Goal: Information Seeking & Learning: Learn about a topic

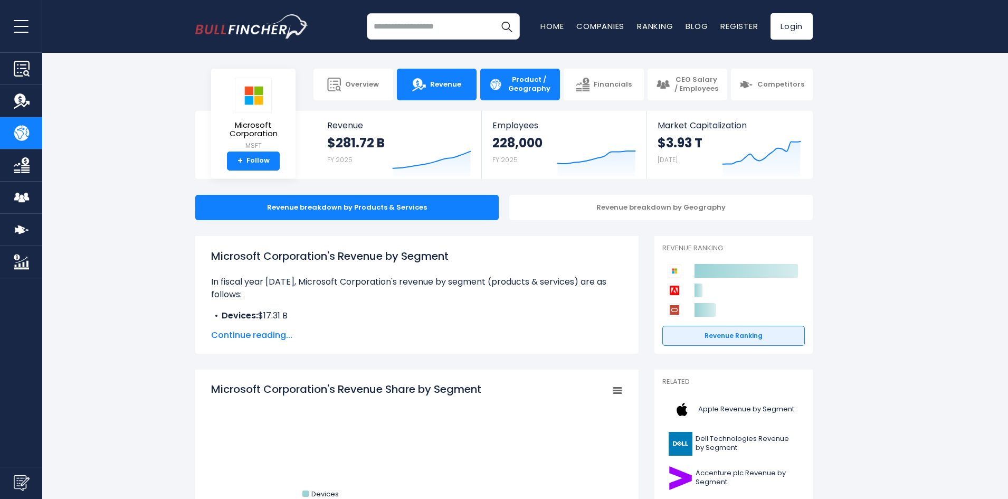
click at [444, 94] on link "Revenue" at bounding box center [437, 85] width 80 height 32
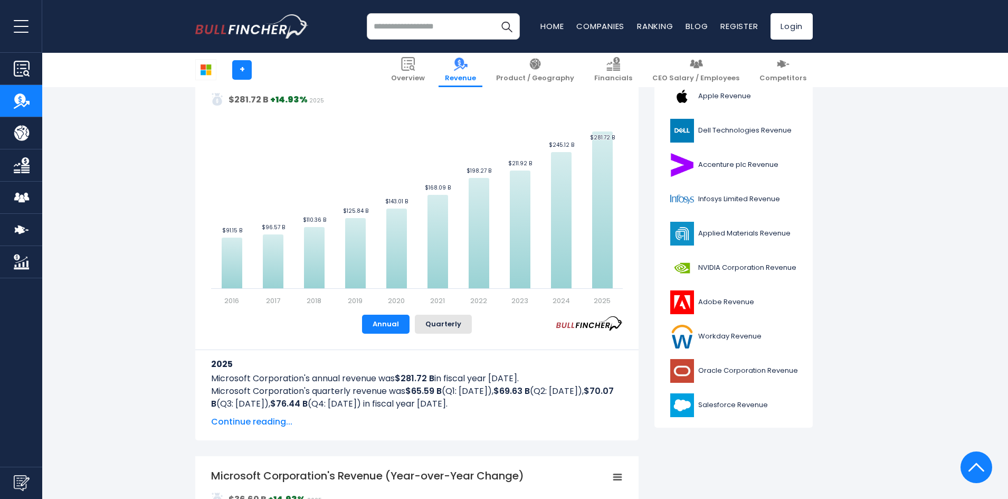
scroll to position [211, 0]
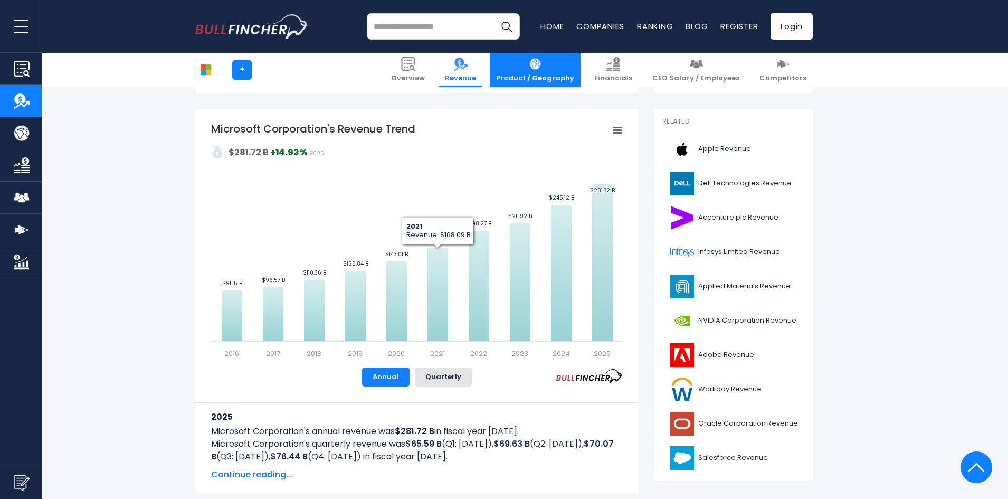
click at [560, 75] on span "Product / Geography" at bounding box center [535, 78] width 78 height 9
click at [561, 72] on link "Product / Geography" at bounding box center [535, 70] width 91 height 34
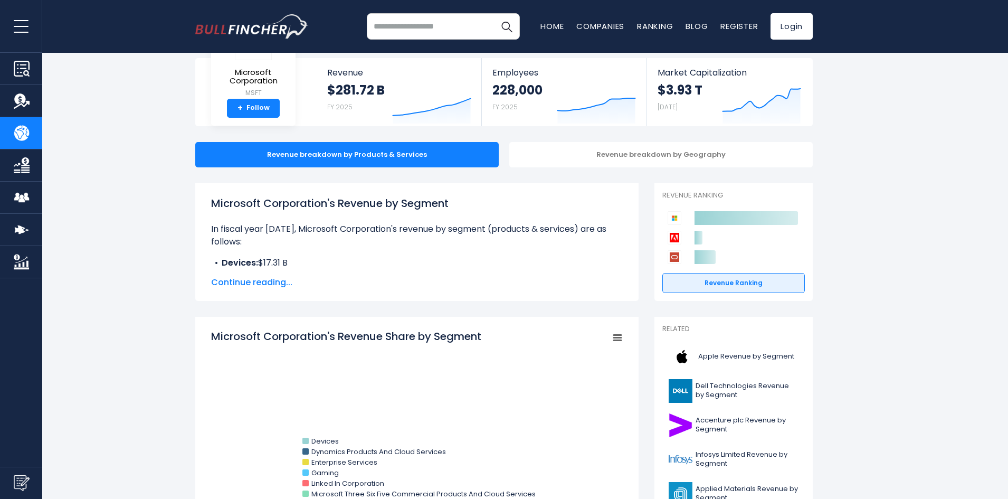
scroll to position [106, 0]
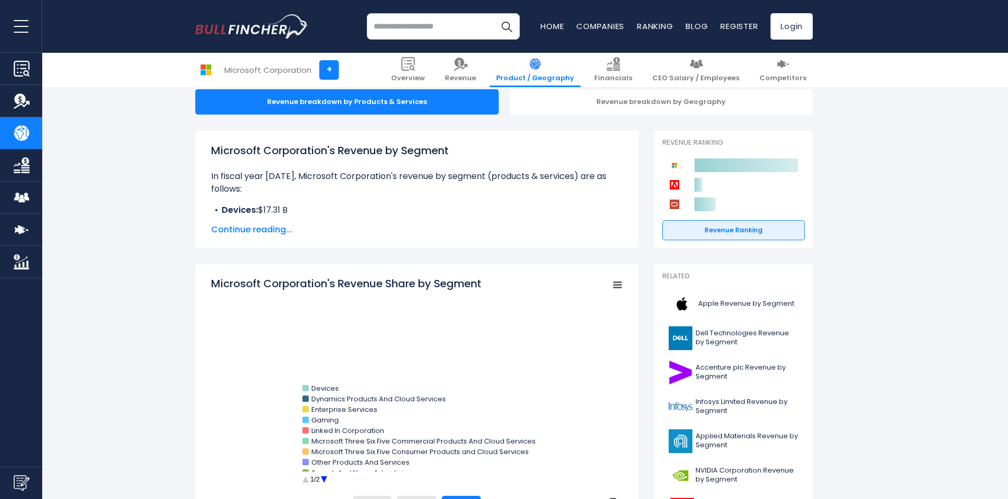
click at [235, 230] on span "Continue reading..." at bounding box center [417, 229] width 412 height 13
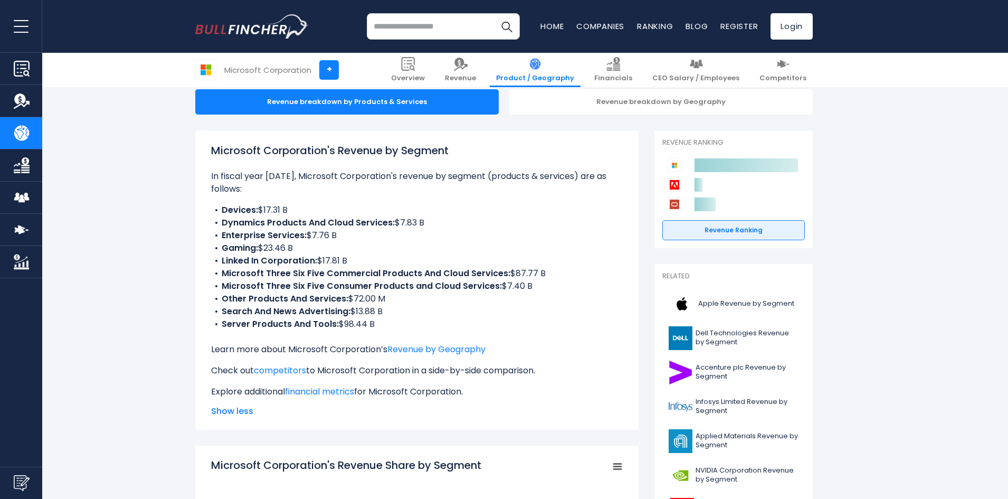
drag, startPoint x: 251, startPoint y: 226, endPoint x: 427, endPoint y: 222, distance: 175.8
click at [427, 222] on li "Dynamics Products And Cloud Services: $7.83 B" at bounding box center [417, 222] width 412 height 13
click at [346, 271] on b "Microsoft Three Six Five Commercial Products And Cloud Services:" at bounding box center [366, 273] width 289 height 12
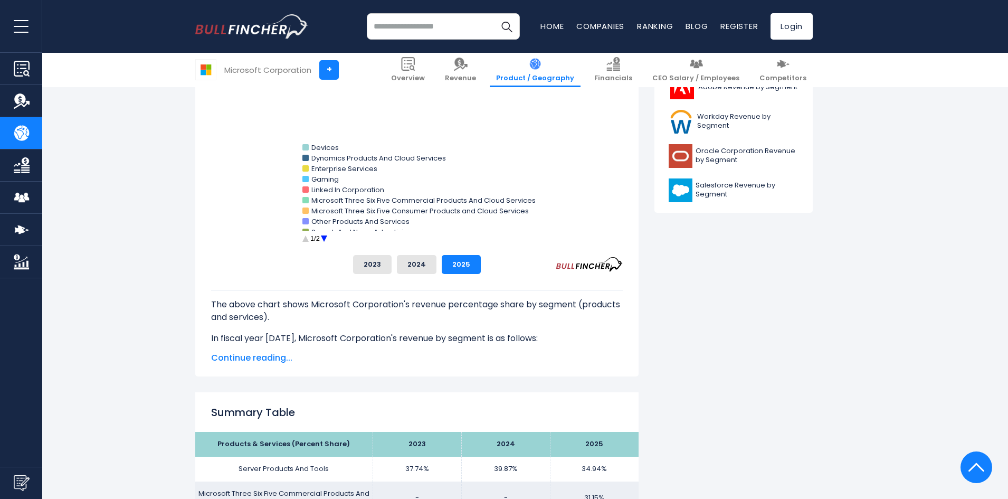
click at [261, 356] on span "Continue reading..." at bounding box center [417, 358] width 412 height 13
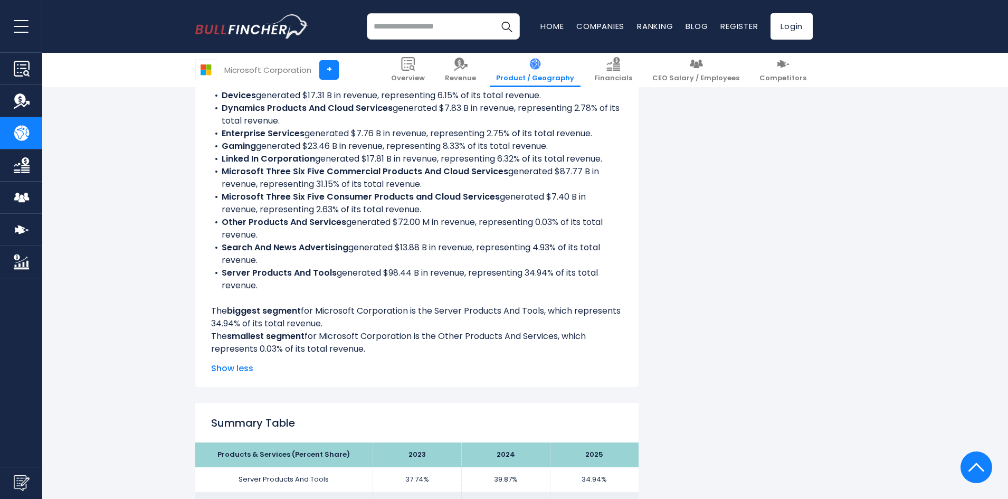
scroll to position [1003, 0]
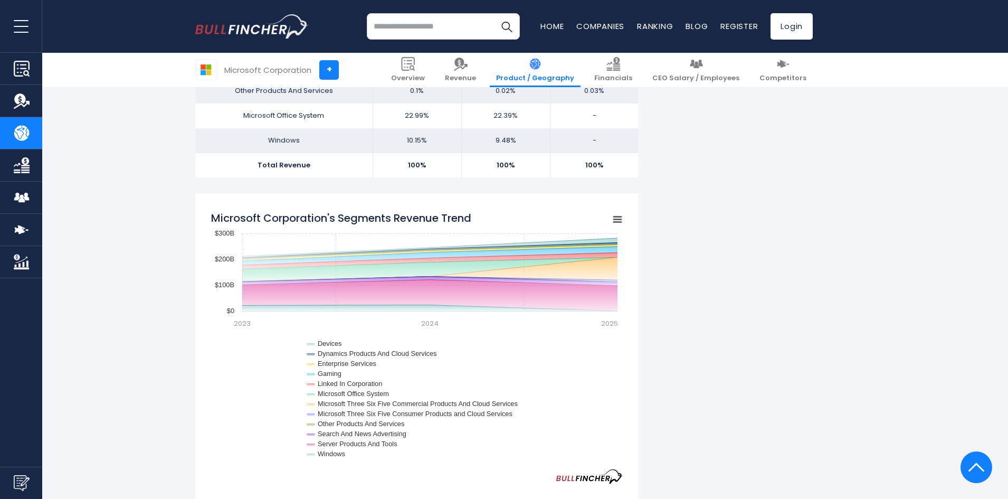
scroll to position [1474, 0]
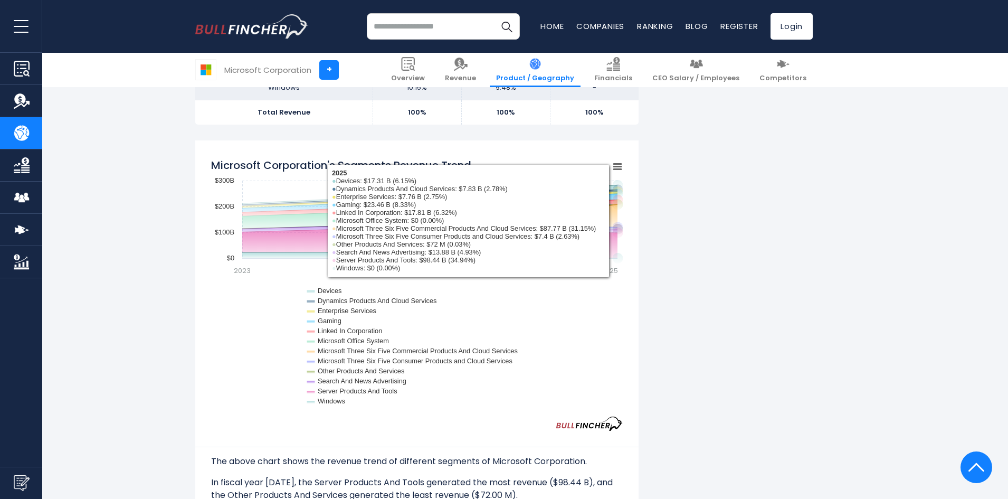
click at [731, 375] on div "Microsoft Corporation's Revenue by Segment In fiscal year [DATE], Microsoft Cor…" at bounding box center [504, 295] width 618 height 3066
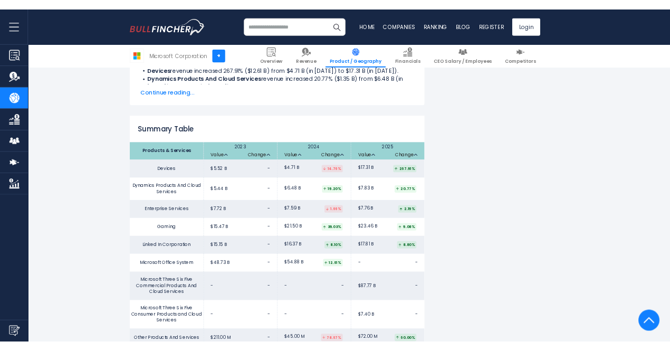
scroll to position [2318, 0]
